Goal: Information Seeking & Learning: Learn about a topic

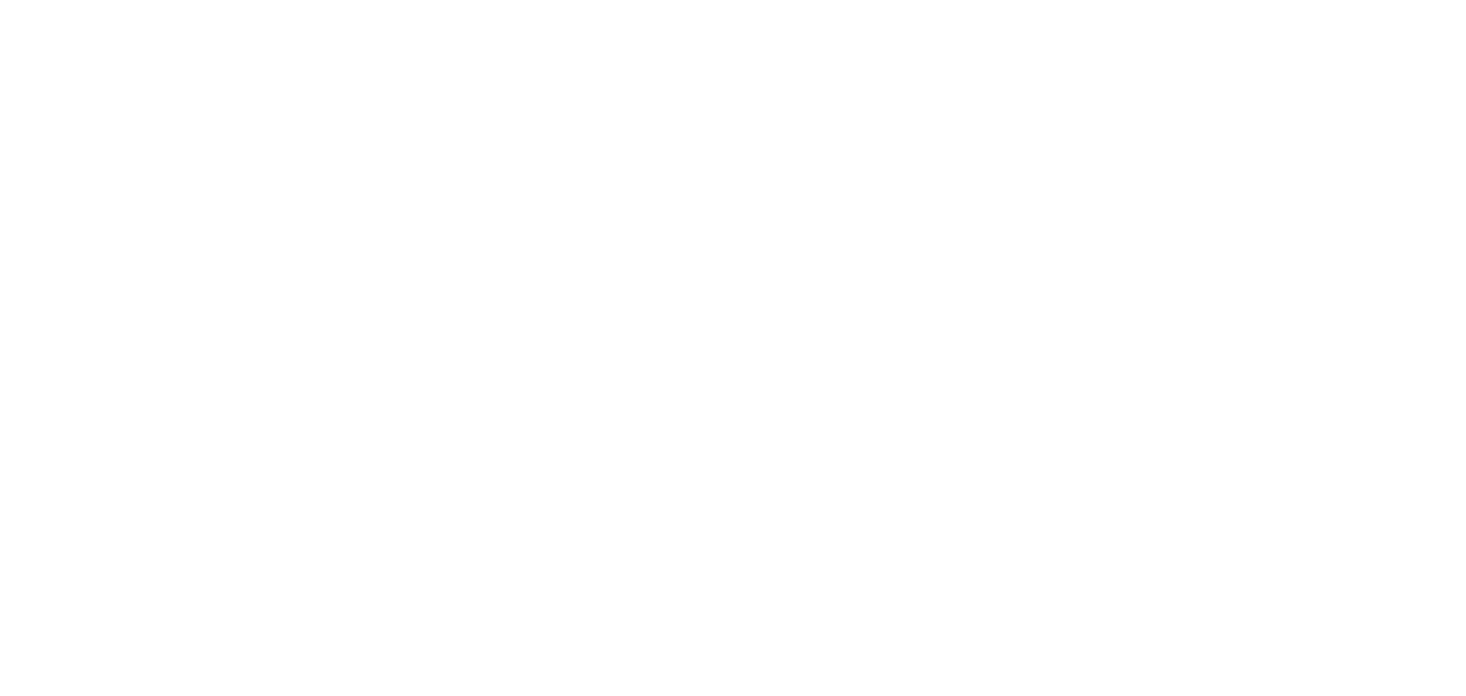
select select "es"
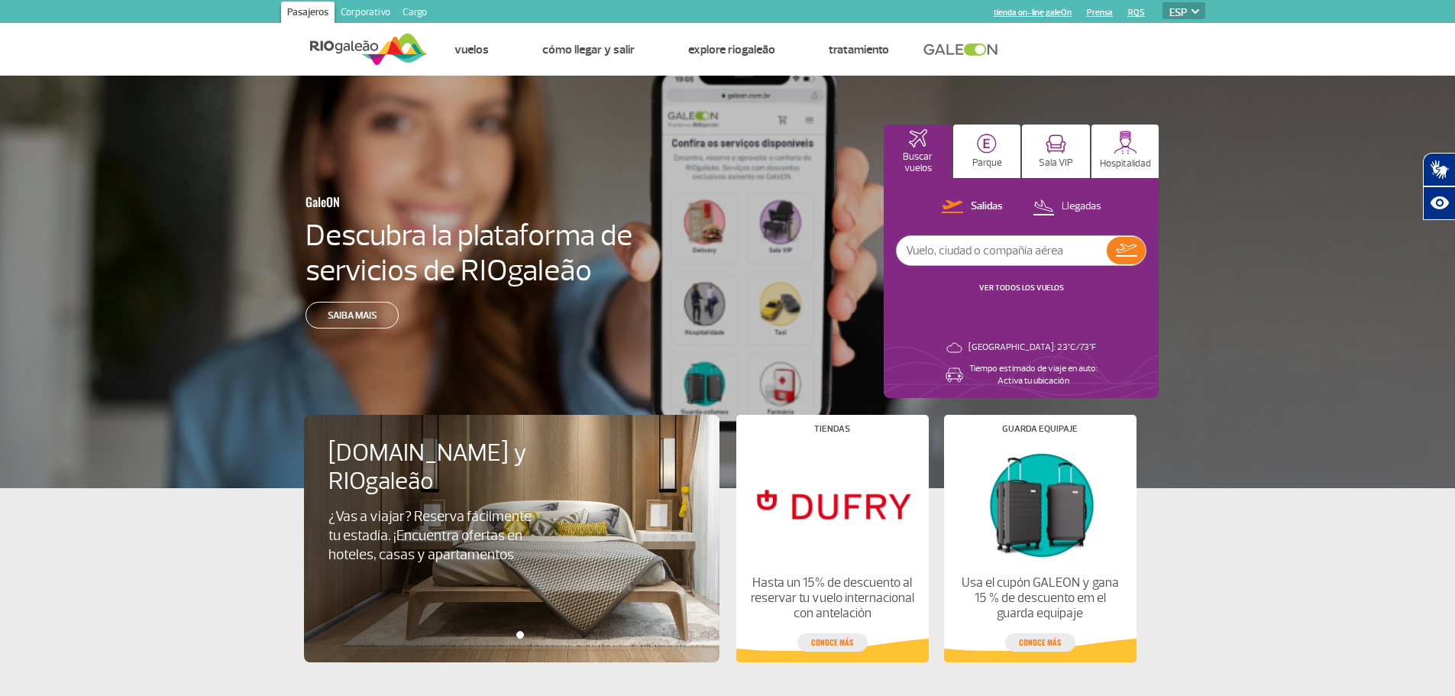
click at [141, 586] on app-card-alimentacao "[DOMAIN_NAME] y RIOgaleão ¿Vas a viajar? Reserva fácilmente tu estadía. ¡Encuen…" at bounding box center [727, 575] width 1455 height 174
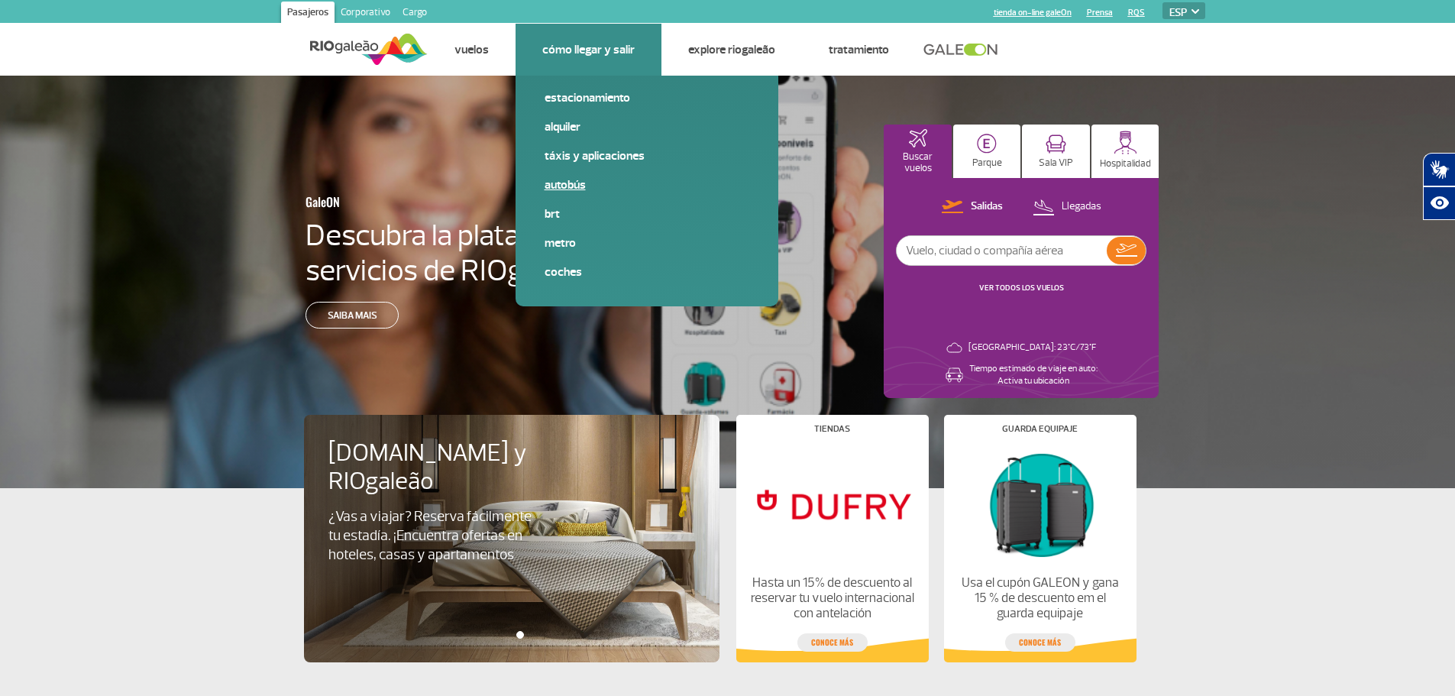
click at [580, 179] on link "Autobús" at bounding box center [646, 184] width 205 height 17
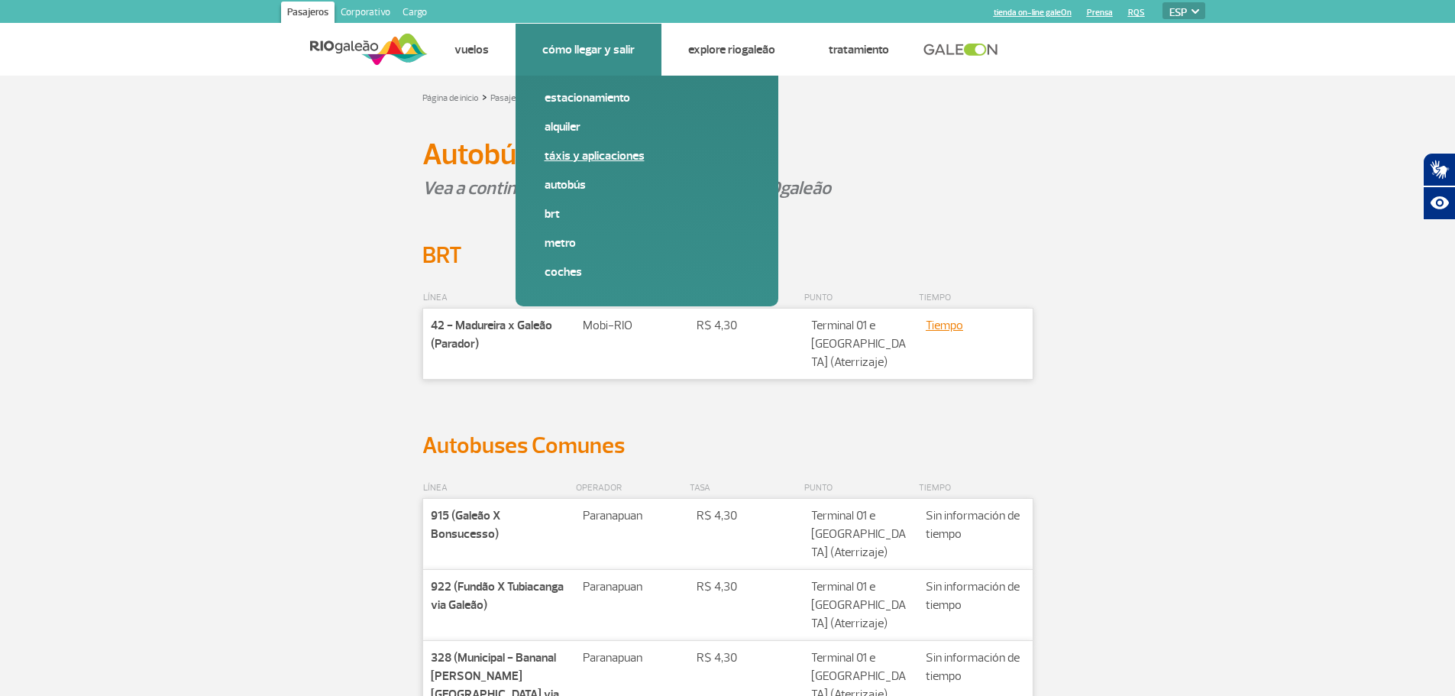
click at [605, 160] on link "Táxis y aplicaciones" at bounding box center [646, 155] width 205 height 17
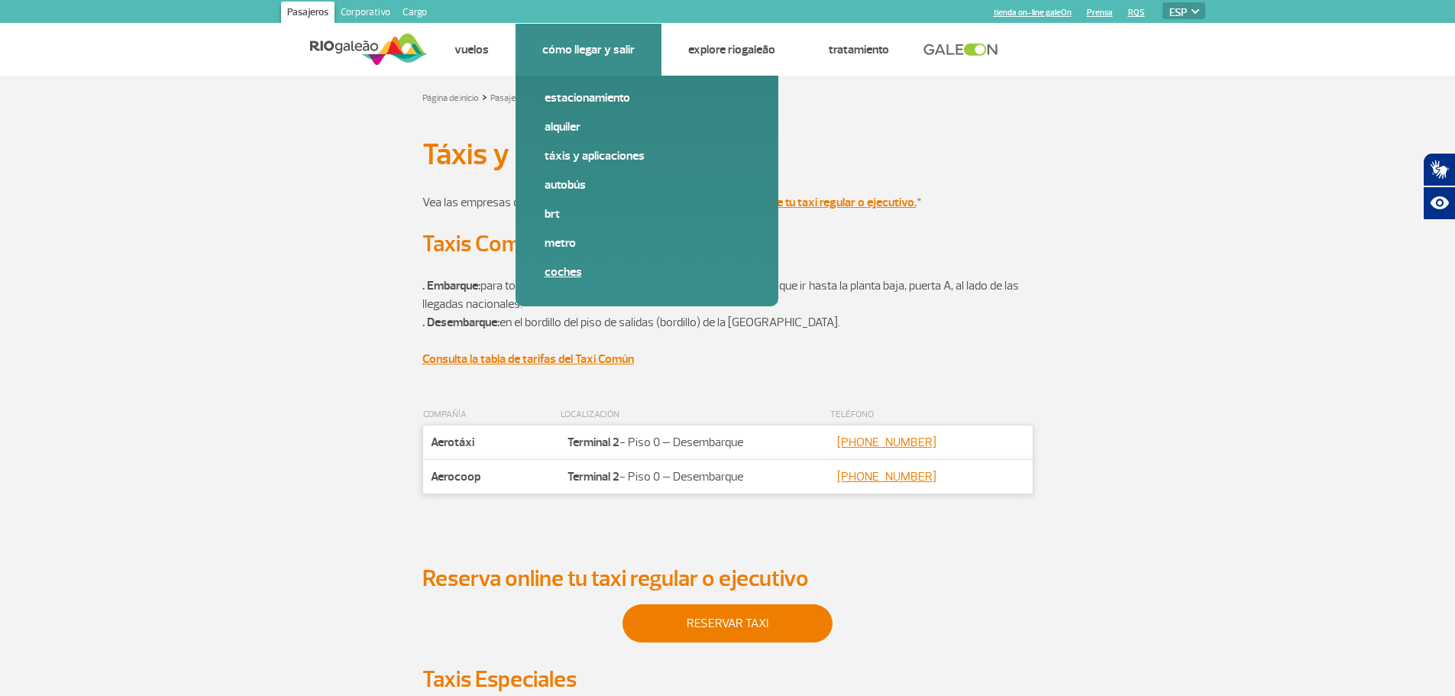
click at [580, 271] on link "Coches" at bounding box center [646, 271] width 205 height 17
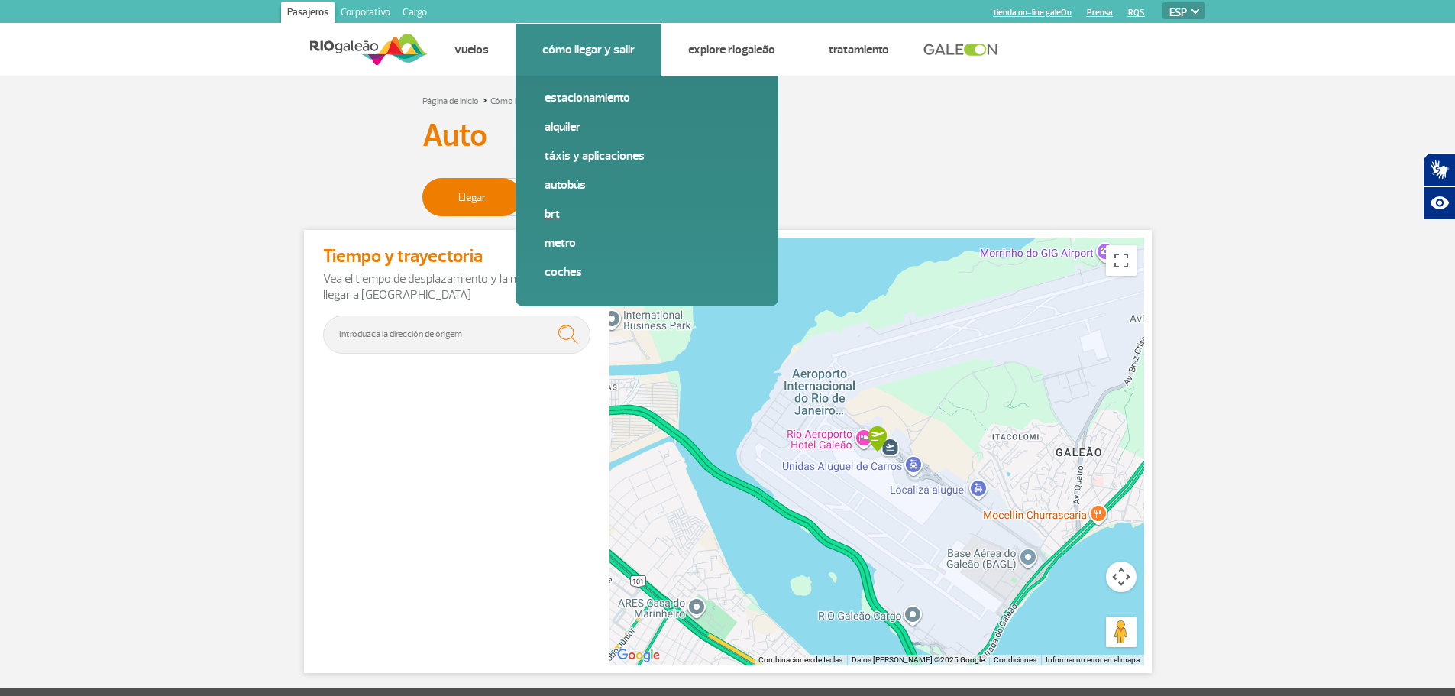
click at [576, 214] on link "BRT" at bounding box center [646, 213] width 205 height 17
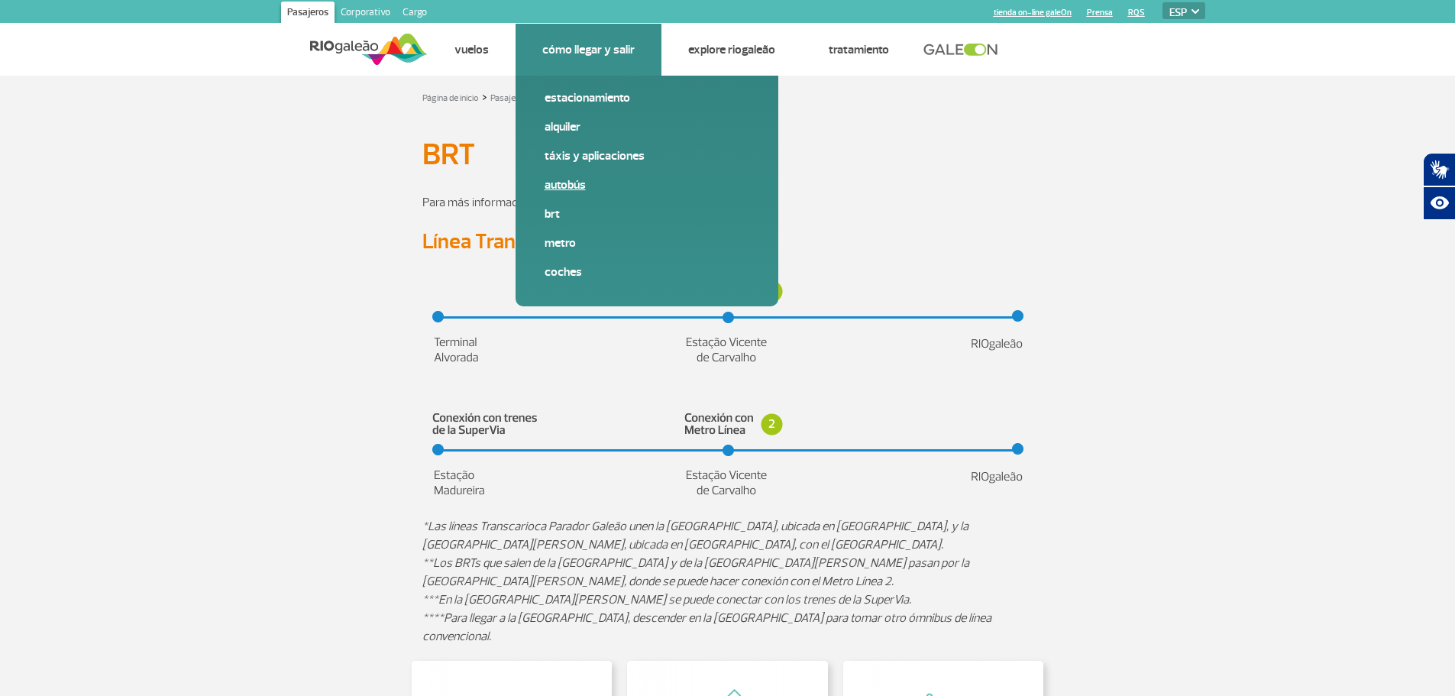
click at [589, 189] on link "Autobús" at bounding box center [646, 184] width 205 height 17
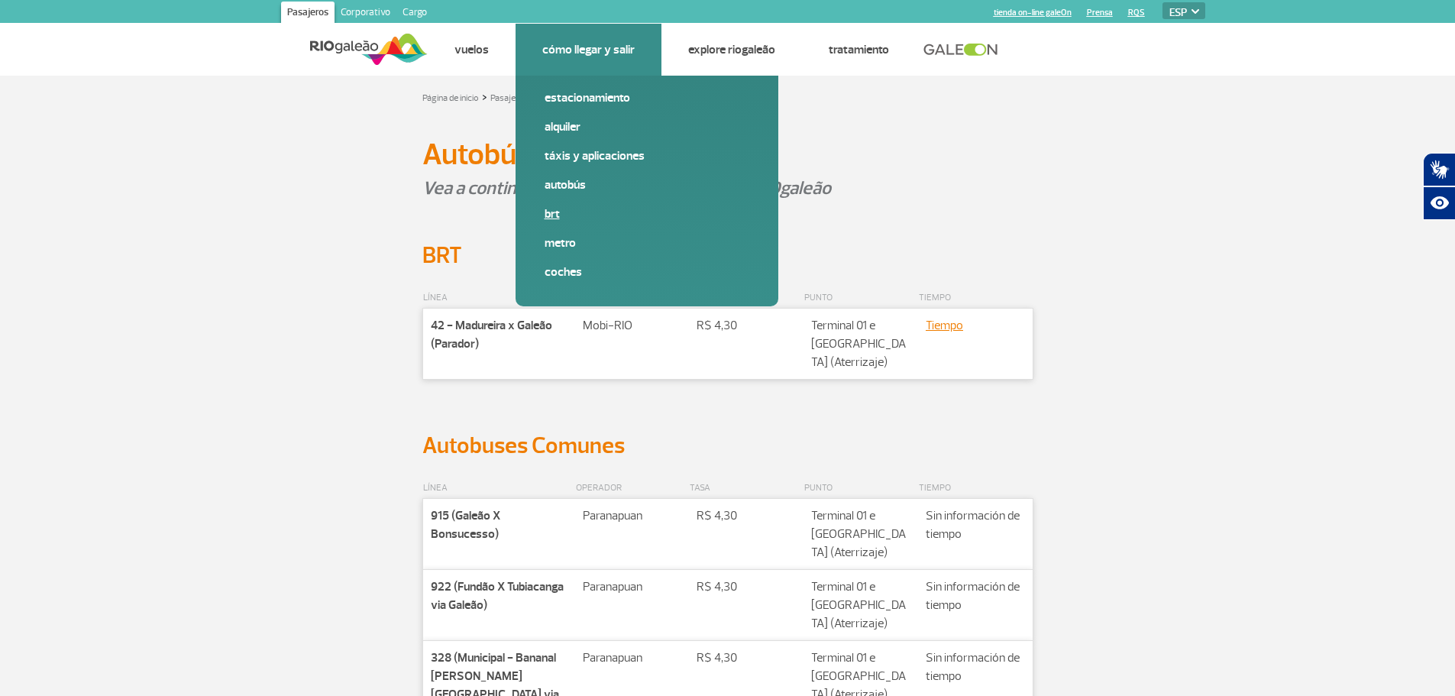
click at [583, 215] on link "BRT" at bounding box center [646, 213] width 205 height 17
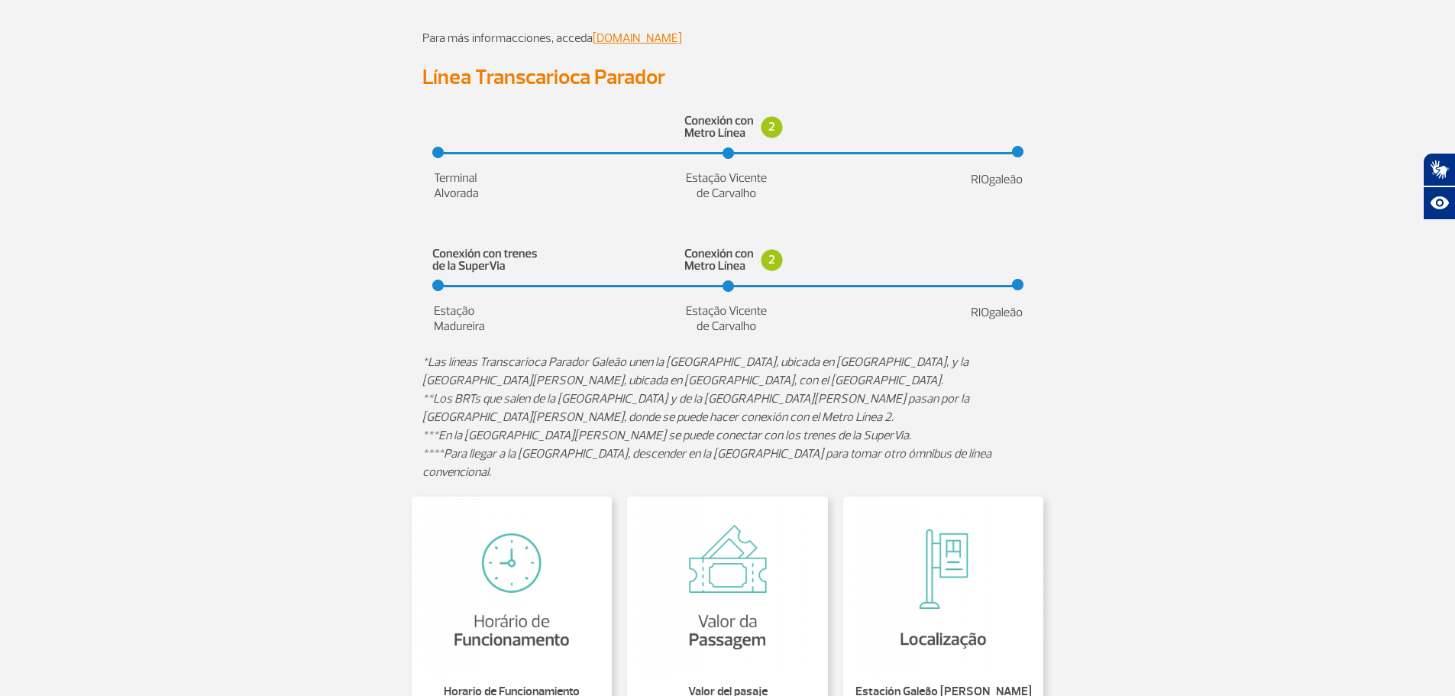
scroll to position [153, 0]
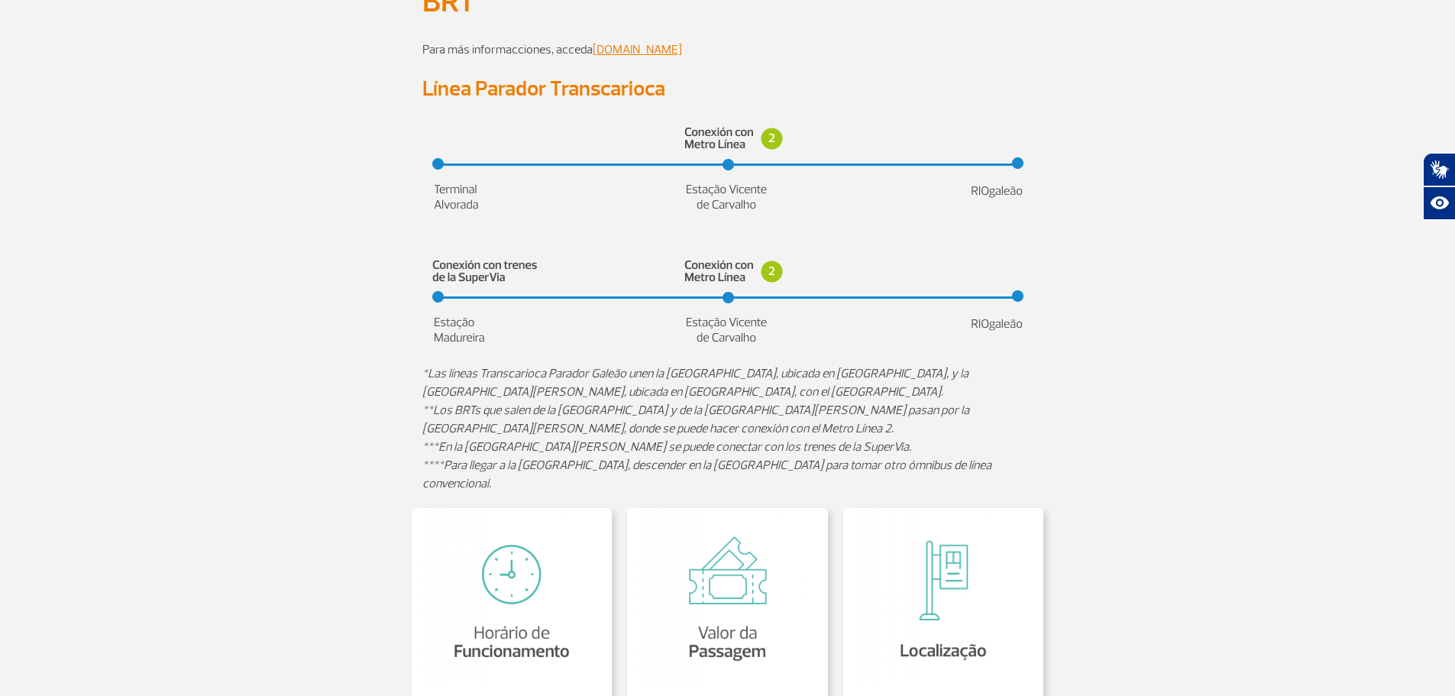
click at [1291, 203] on section at bounding box center [727, 175] width 1455 height 129
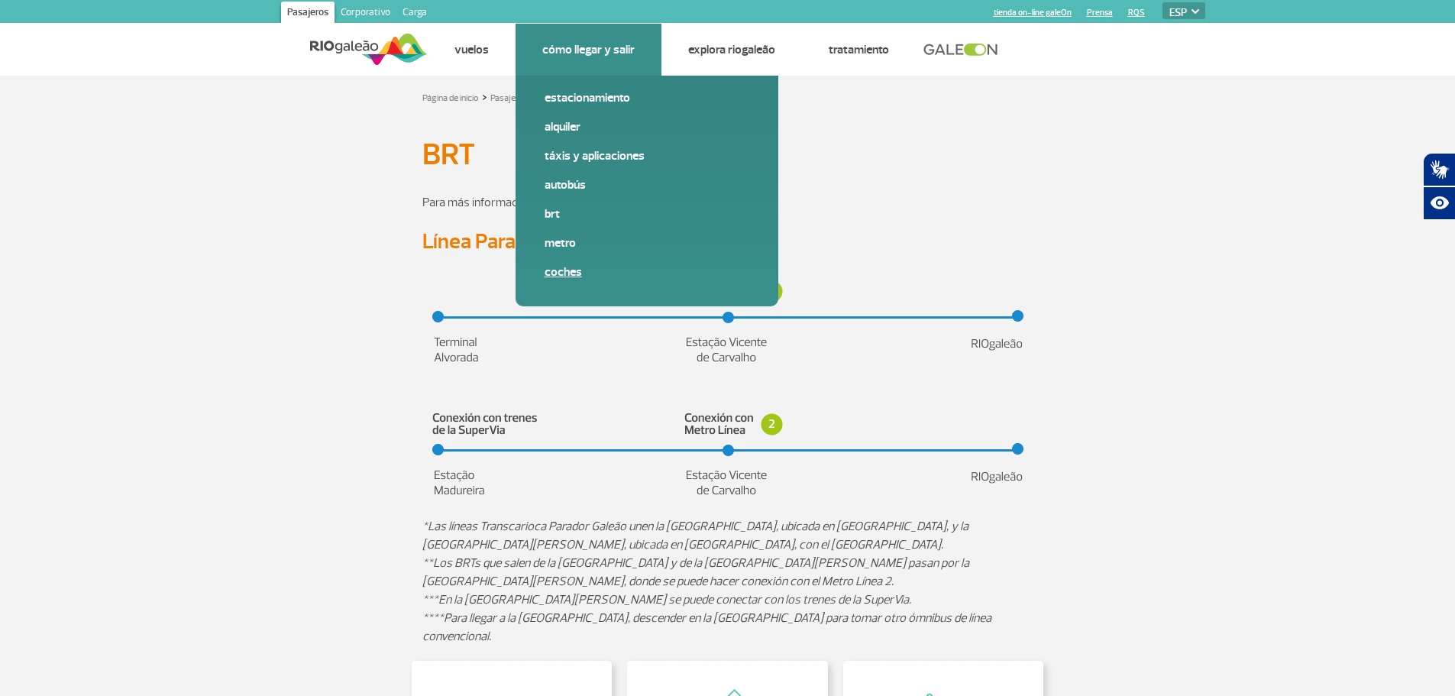
click at [566, 280] on span "Coches" at bounding box center [646, 277] width 205 height 29
click at [567, 276] on font "Coches" at bounding box center [562, 271] width 37 height 15
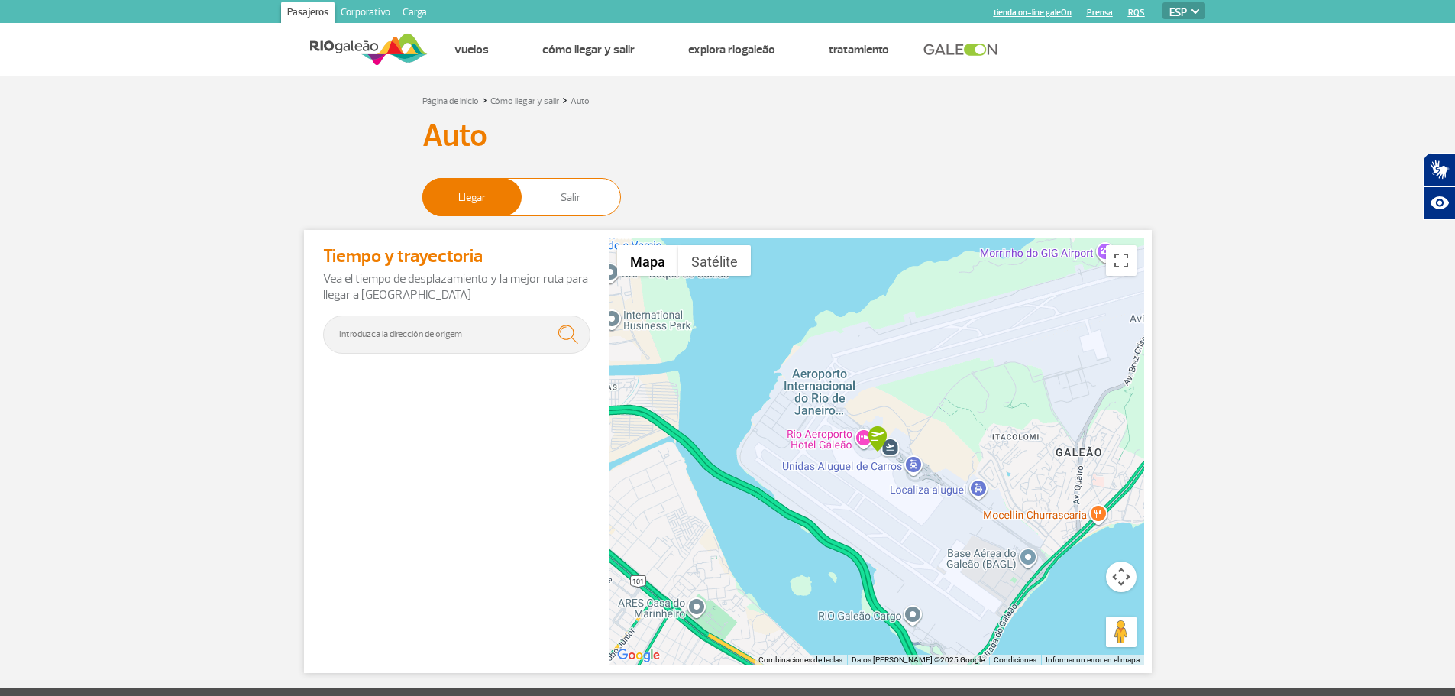
click at [562, 205] on span "Salir" at bounding box center [571, 197] width 99 height 37
click at [422, 191] on input "Llegar Salir" at bounding box center [422, 191] width 0 height 0
